Goal: Information Seeking & Learning: Learn about a topic

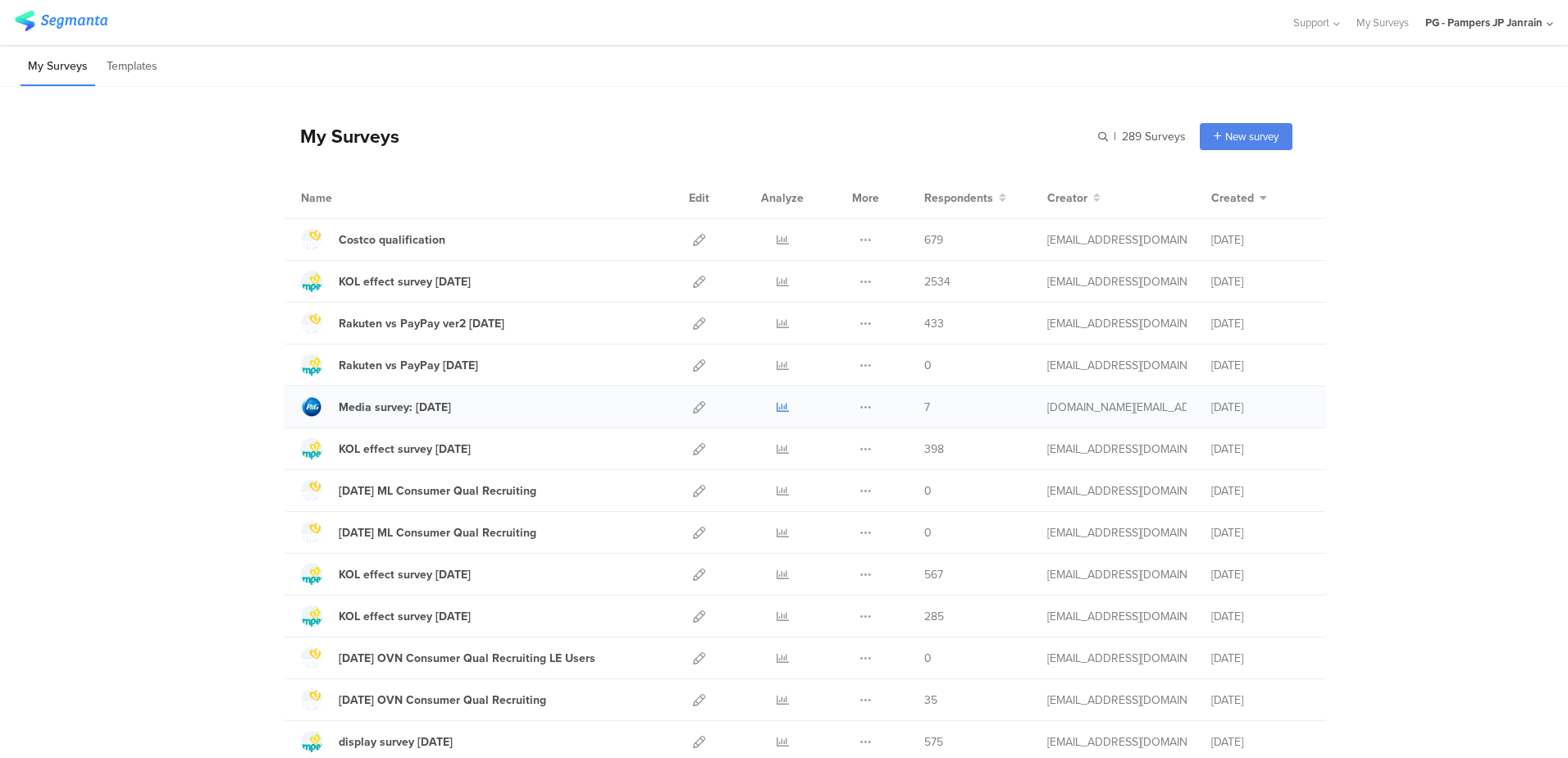
click at [776, 410] on icon at bounding box center [782, 407] width 12 height 12
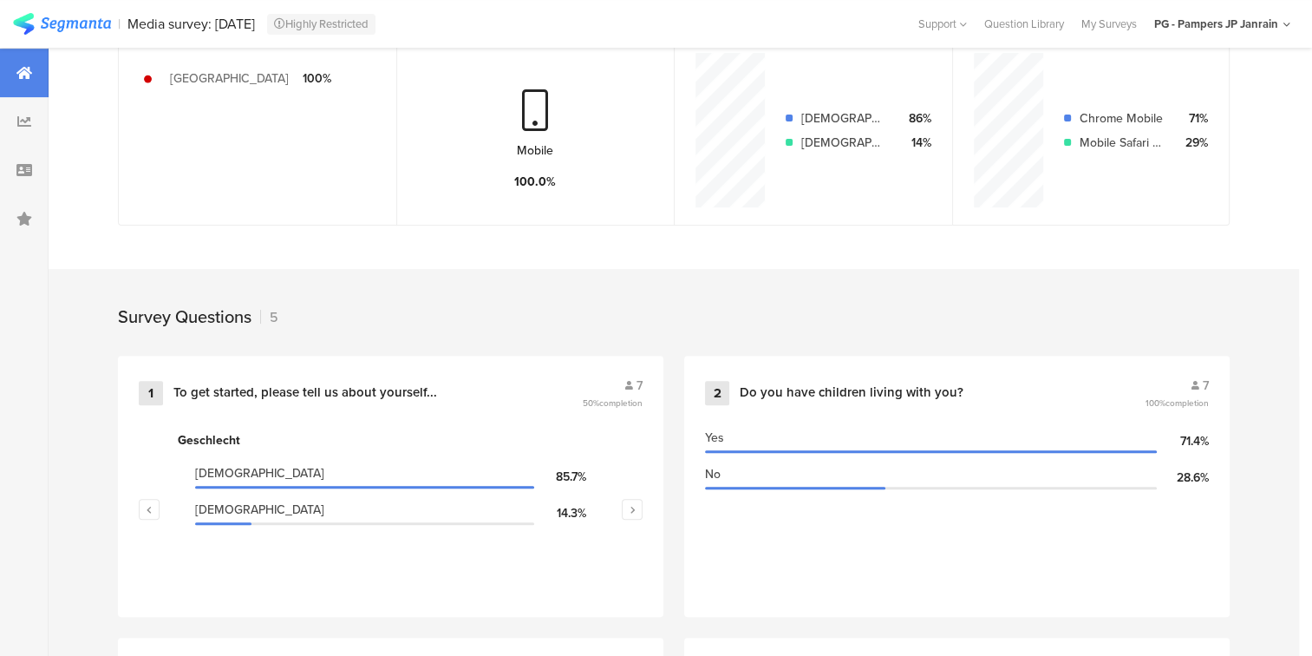
scroll to position [482, 0]
click at [111, 336] on div "Survey Questions 5" at bounding box center [674, 311] width 1250 height 87
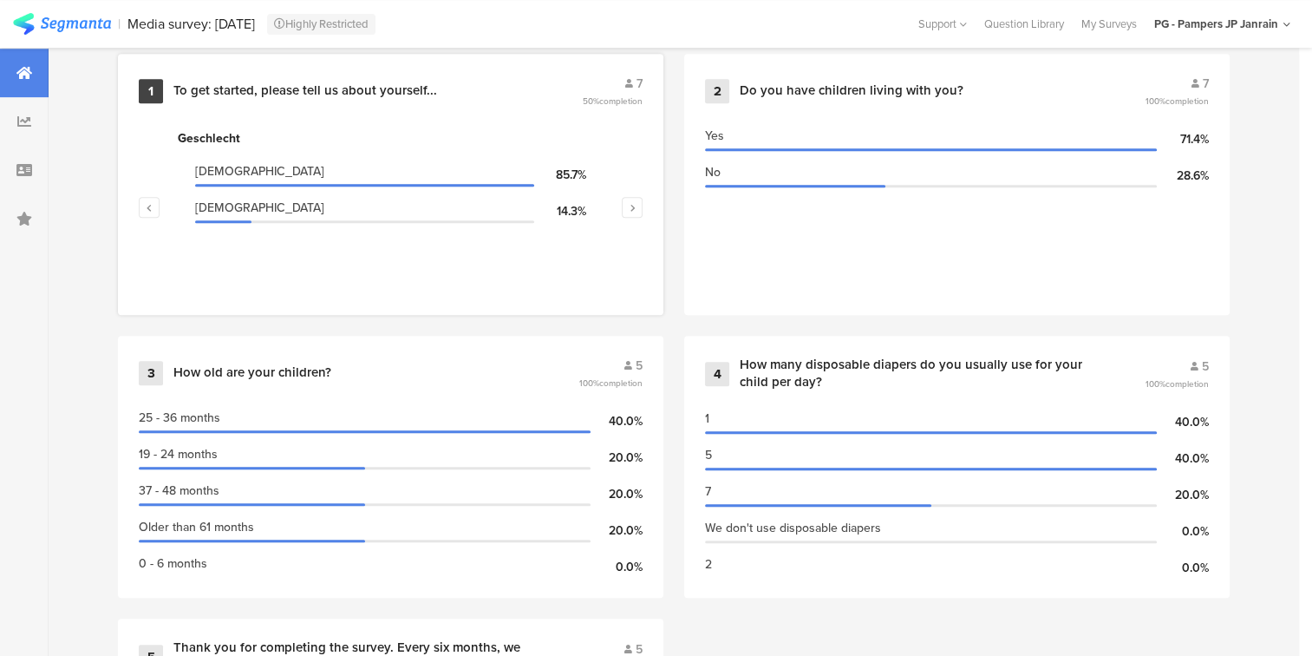
scroll to position [789, 0]
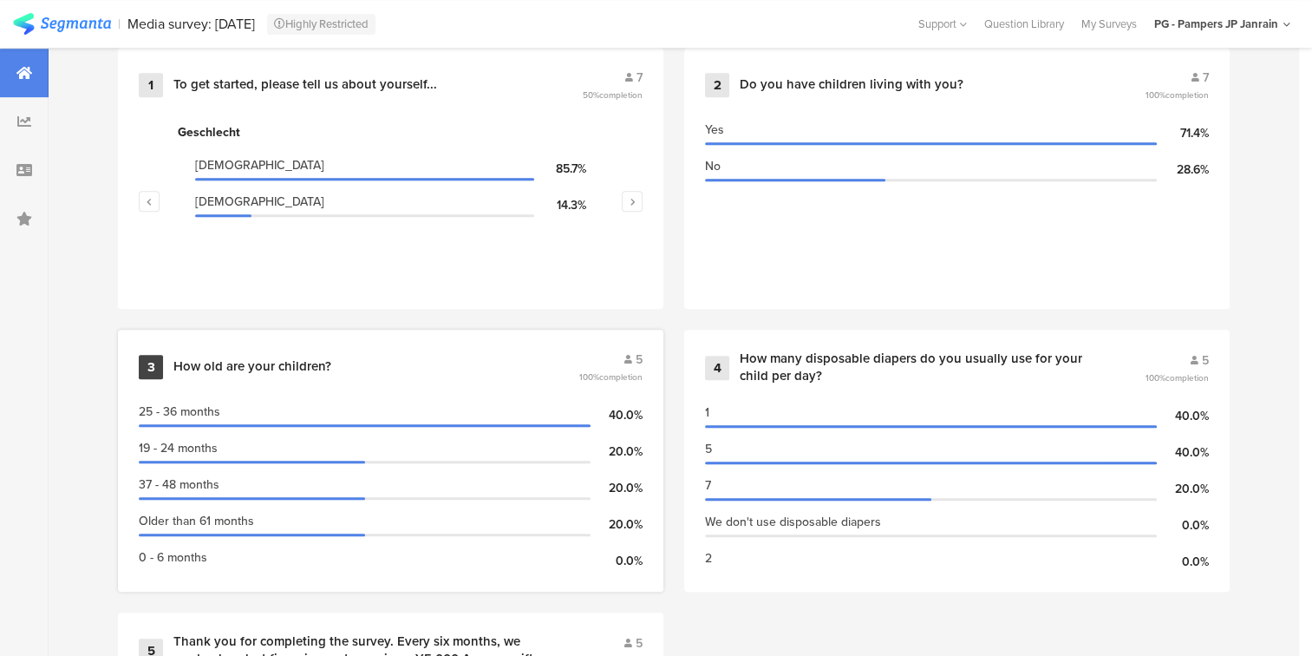
click at [164, 373] on div "3 How old are your children? 5 100% completion" at bounding box center [391, 366] width 504 height 33
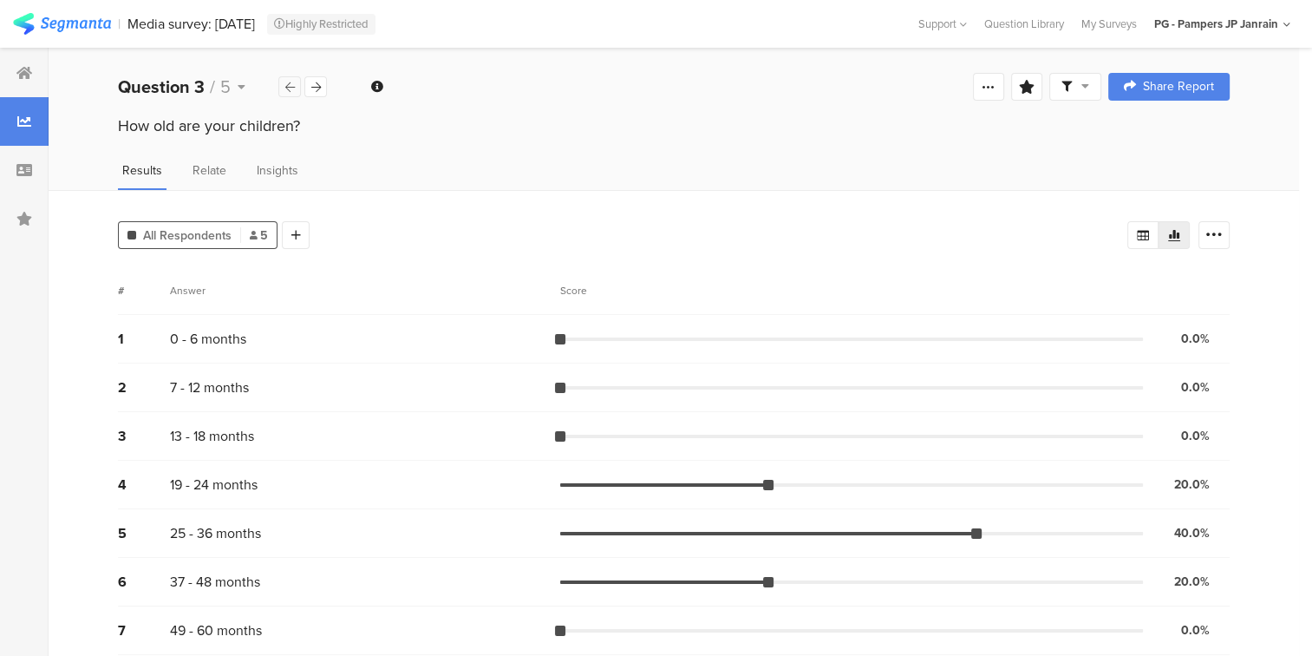
click at [291, 83] on icon at bounding box center [290, 87] width 10 height 11
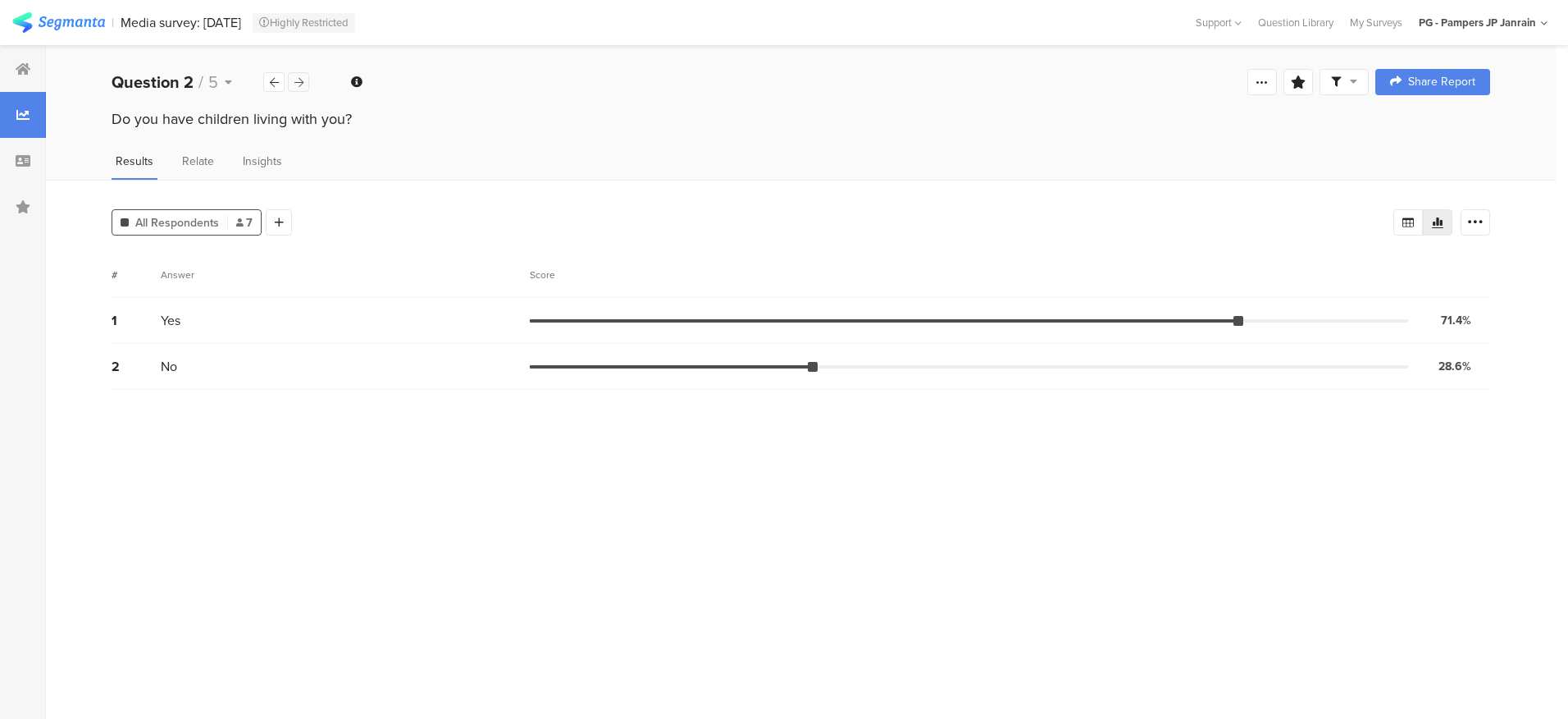
click at [301, 73] on div at bounding box center [298, 81] width 22 height 20
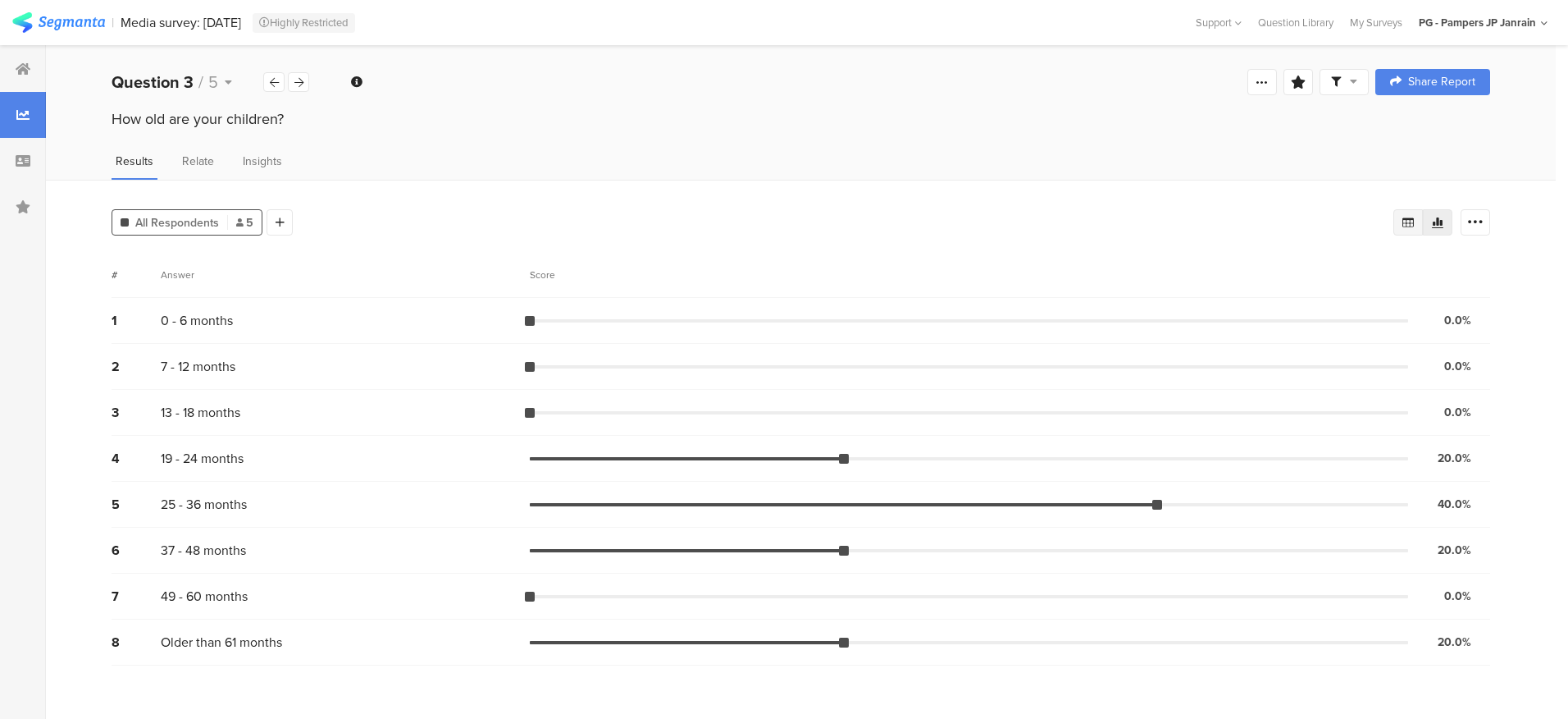
click at [1402, 216] on icon at bounding box center [1408, 222] width 13 height 13
